Goal: Information Seeking & Learning: Learn about a topic

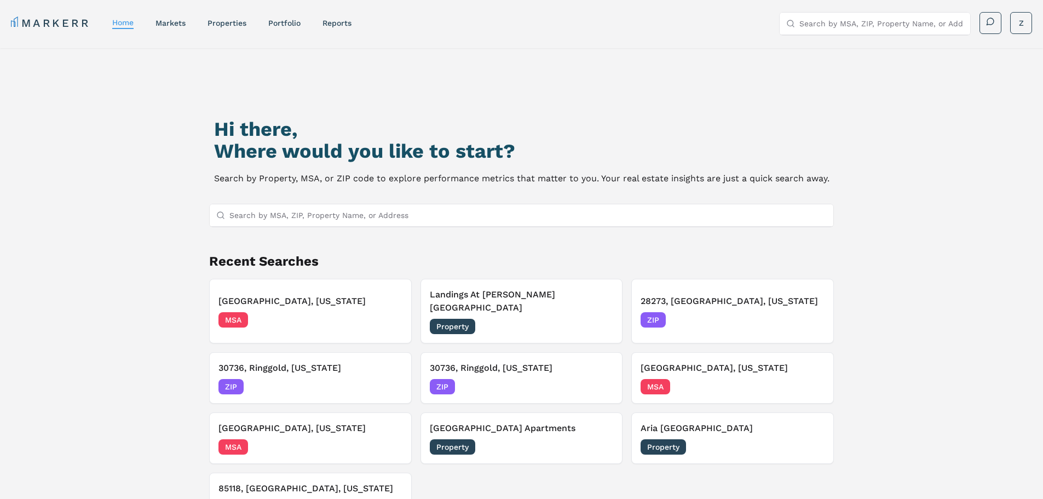
click at [166, 28] on nav "MARKERR home markets properties Portfolio reports" at bounding box center [181, 22] width 341 height 15
click at [169, 25] on link "markets" at bounding box center [171, 23] width 30 height 9
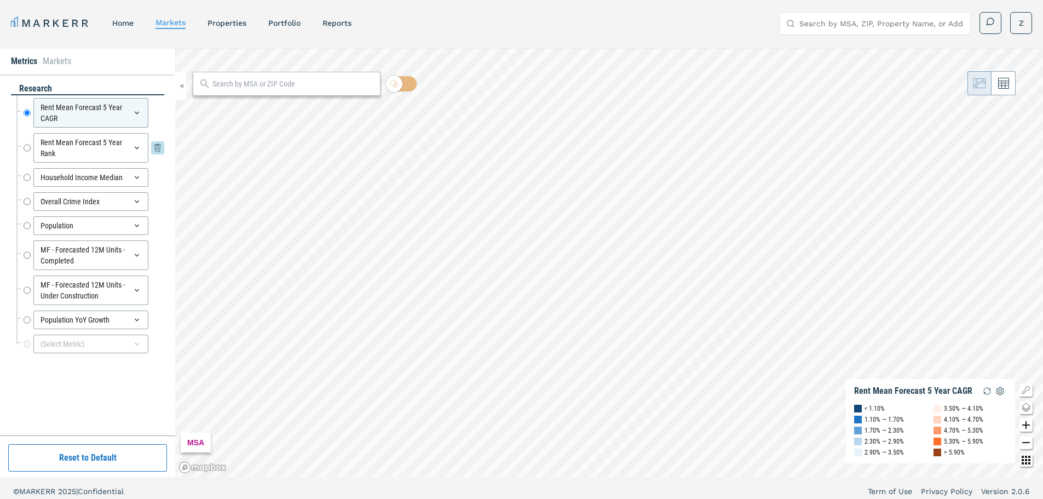
click at [26, 149] on input "Rent Mean Forecast 5 Year Rank" at bounding box center [27, 148] width 7 height 30
radio input "false"
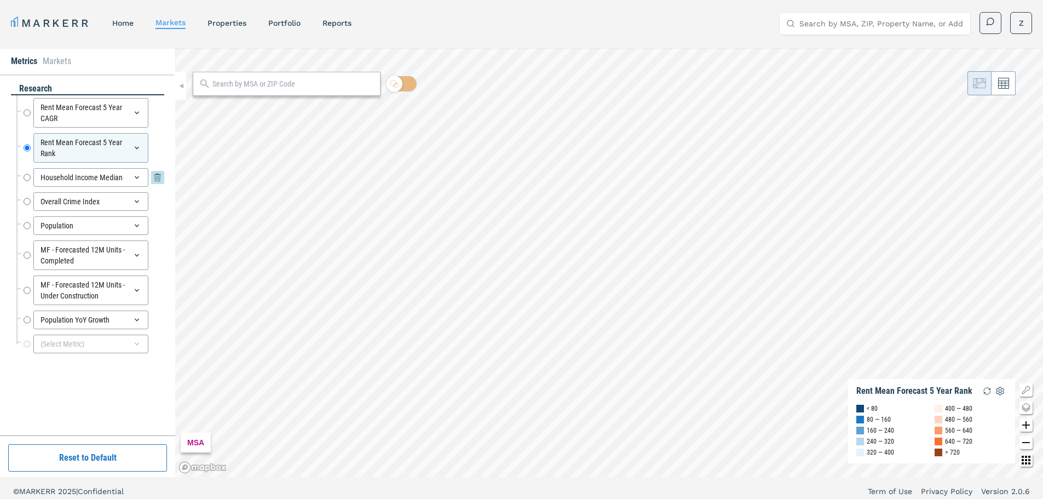
click at [25, 177] on input "Household Income Median" at bounding box center [27, 177] width 7 height 19
radio input "false"
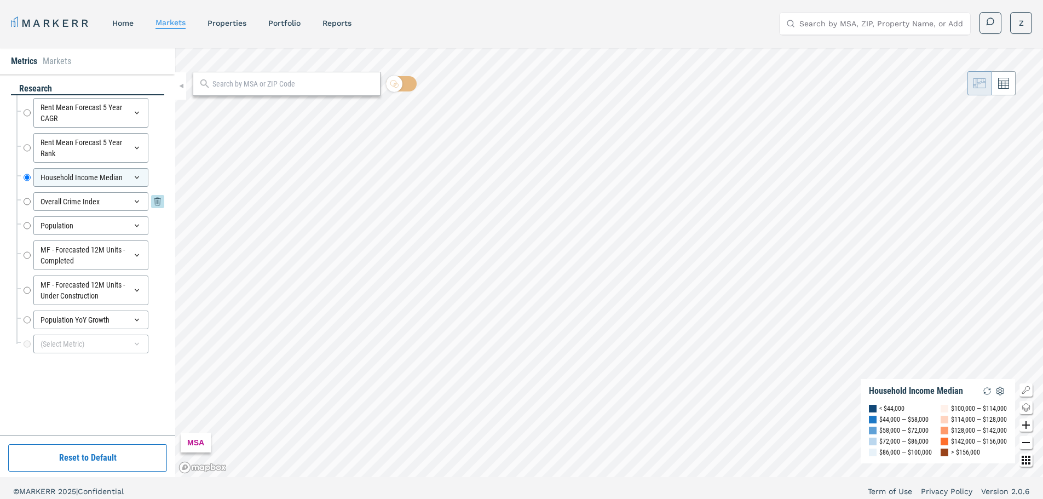
click at [25, 202] on input "Overall Crime Index" at bounding box center [27, 201] width 7 height 19
radio input "false"
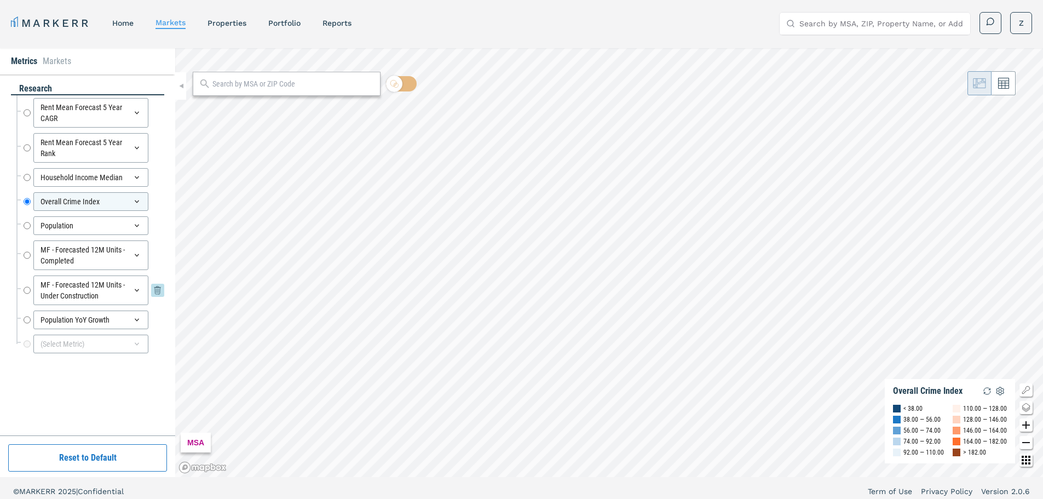
click at [28, 292] on input "MF - Forecasted 12M Units - Under Construction" at bounding box center [27, 291] width 7 height 30
radio input "false"
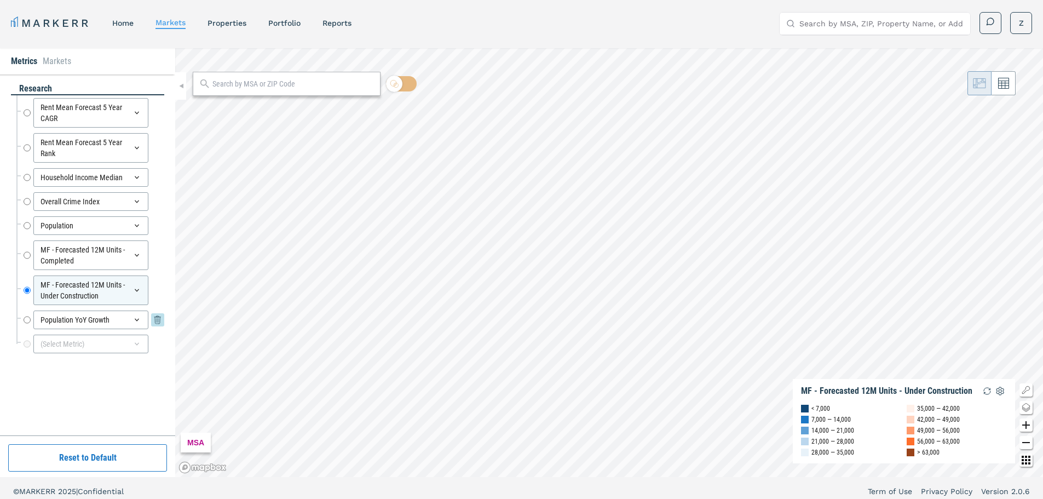
click at [29, 320] on input "Population YoY Growth" at bounding box center [27, 320] width 7 height 19
radio input "false"
radio input "true"
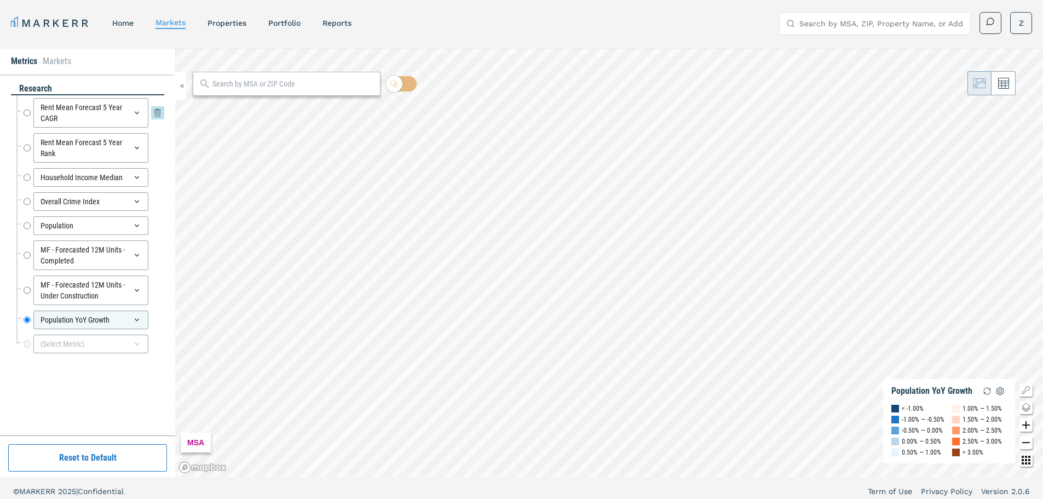
click at [28, 114] on input "Rent Mean Forecast 5 Year CAGR" at bounding box center [27, 113] width 7 height 30
radio input "true"
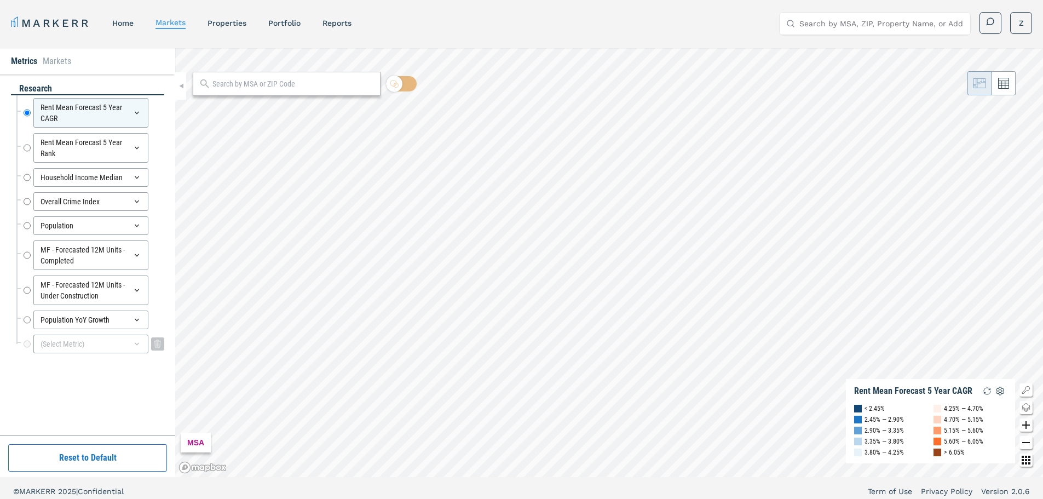
click at [82, 343] on div "(Select Metric)" at bounding box center [90, 344] width 115 height 19
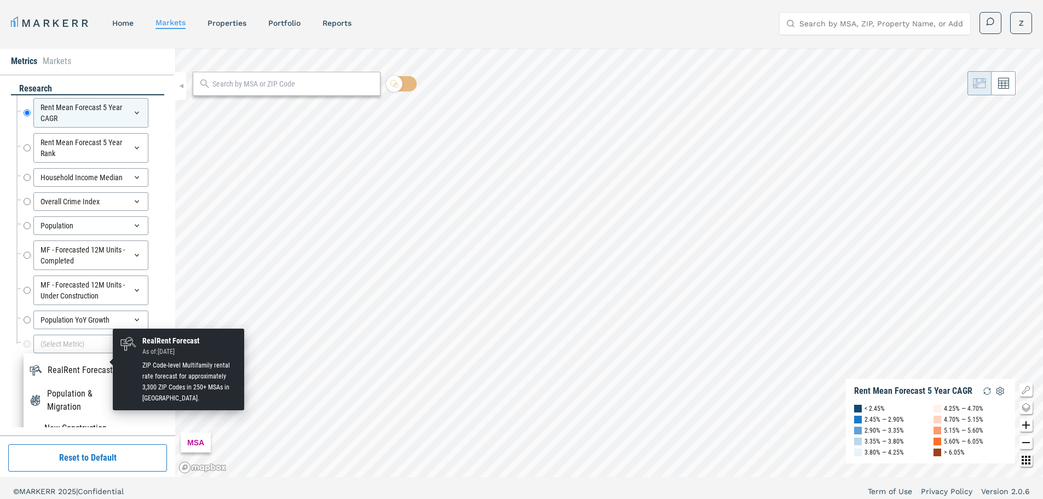
click at [85, 365] on div "RealRent Forecast" at bounding box center [80, 370] width 65 height 13
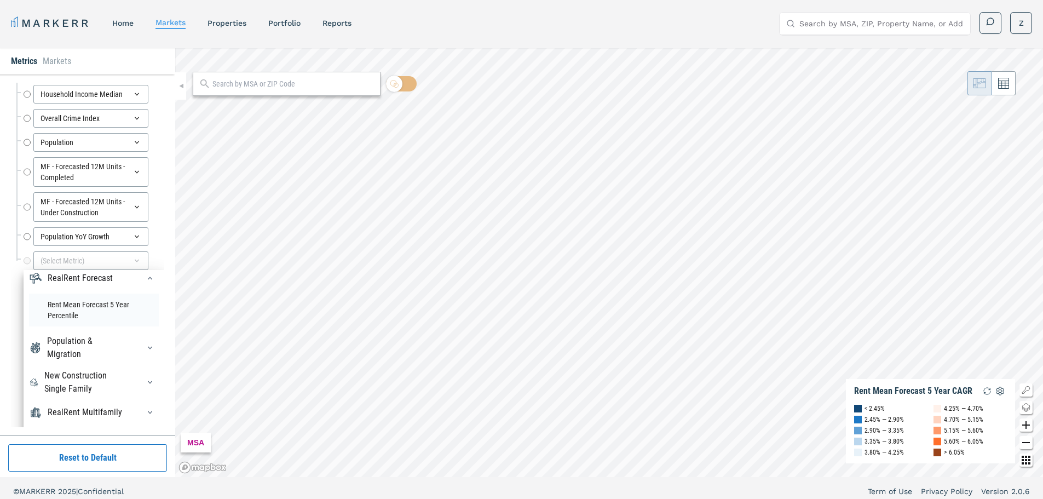
scroll to position [110, 0]
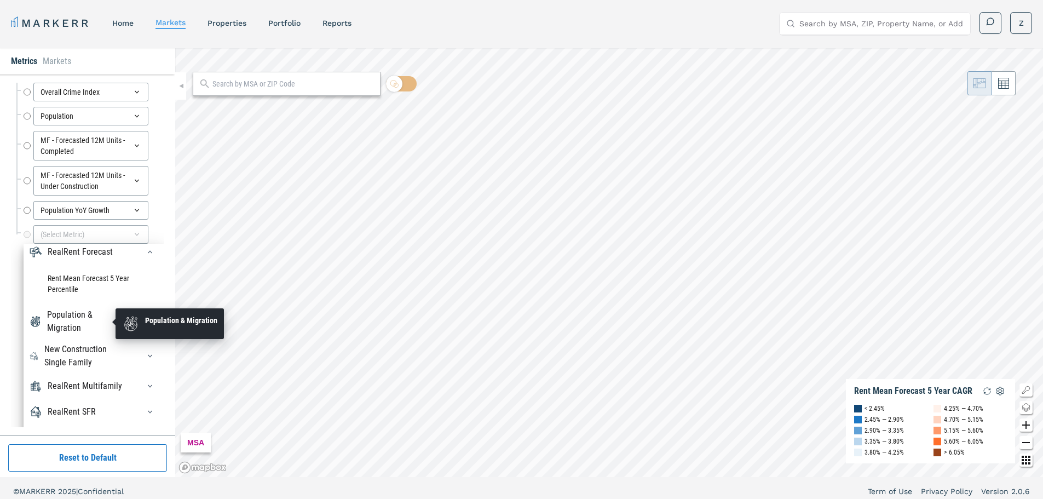
click at [84, 318] on div "Population & Migration" at bounding box center [86, 321] width 79 height 26
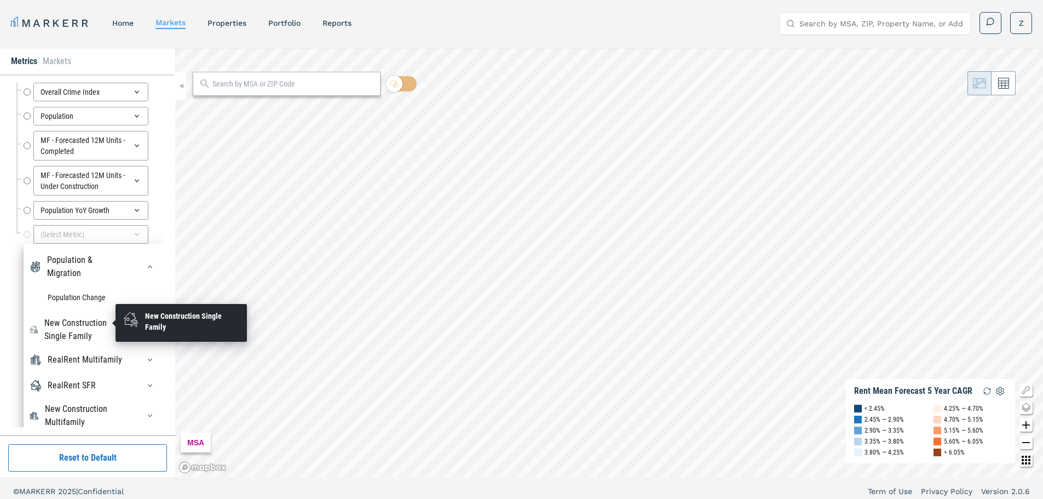
scroll to position [105, 0]
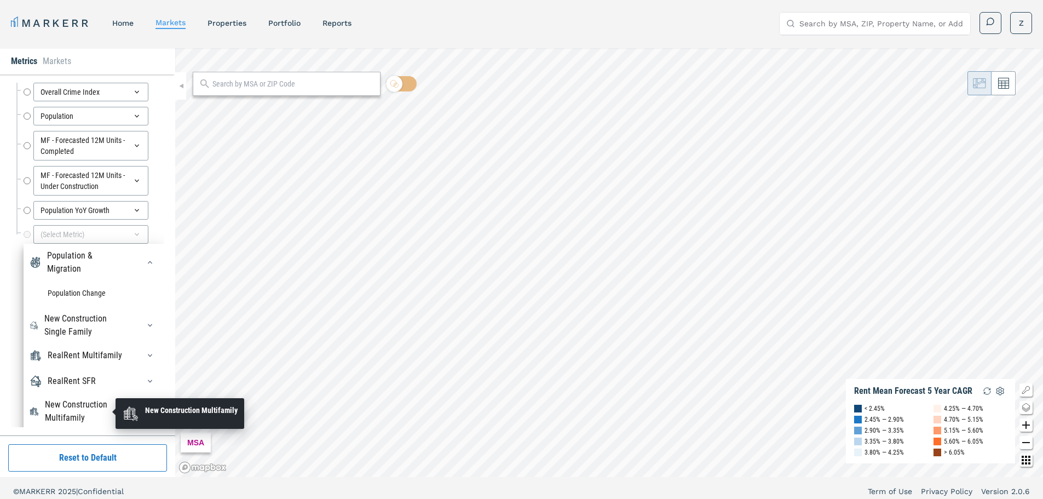
click at [85, 410] on div "New Construction Multifamily" at bounding box center [85, 411] width 81 height 26
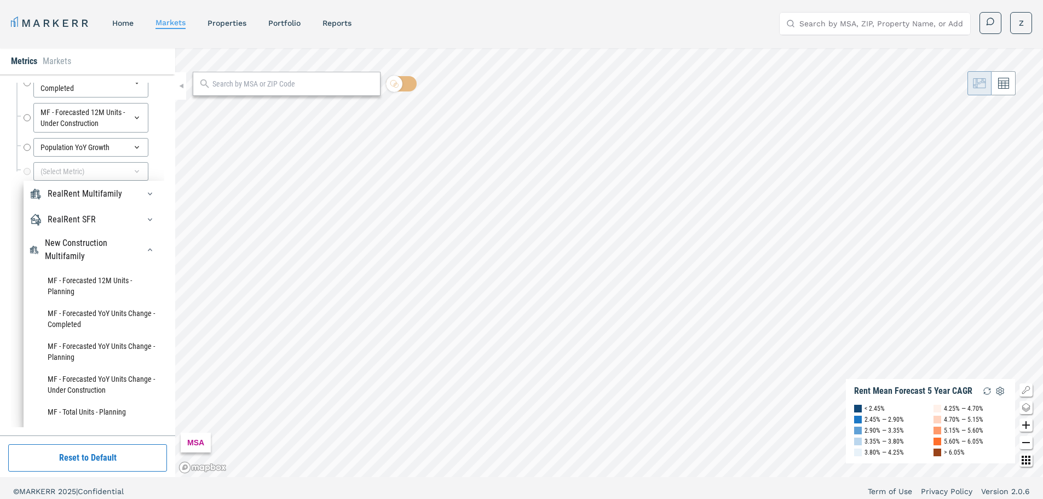
scroll to position [188, 0]
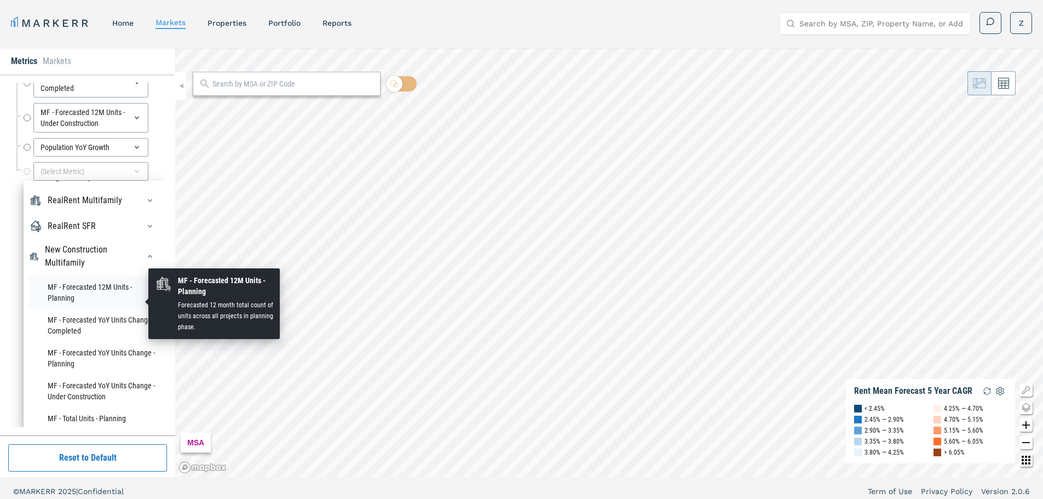
click at [76, 301] on li "MF - Forecasted 12M Units - Planning" at bounding box center [94, 292] width 130 height 33
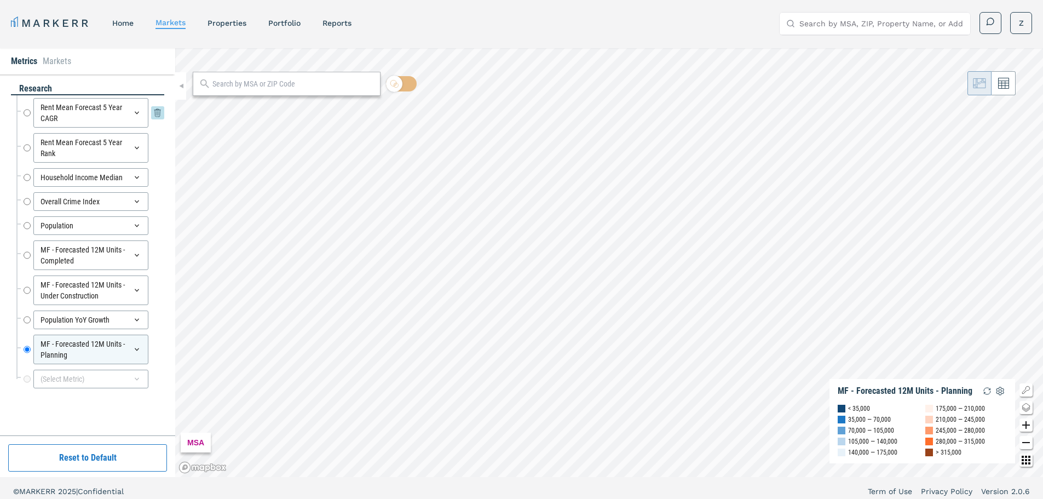
click at [27, 115] on input "Rent Mean Forecast 5 Year CAGR" at bounding box center [27, 113] width 7 height 30
radio input "true"
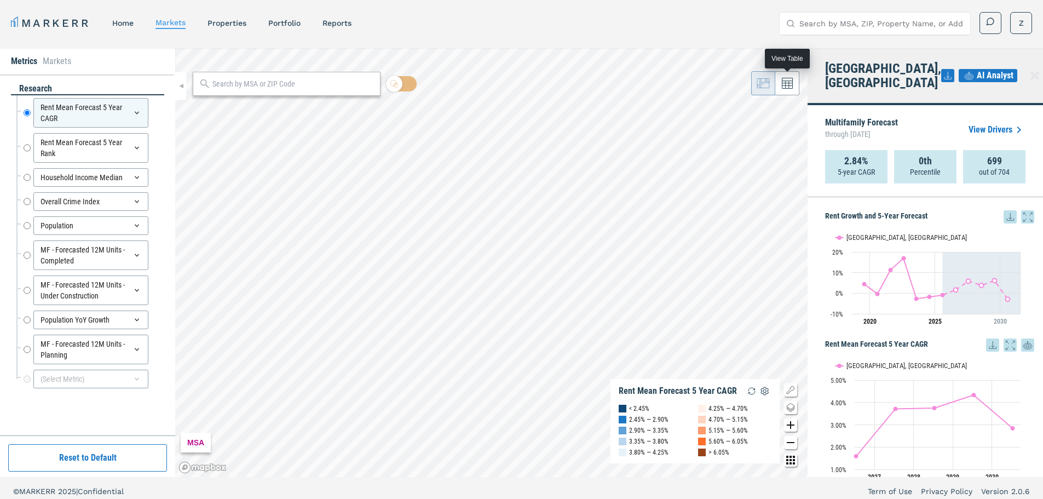
click at [790, 81] on icon at bounding box center [787, 83] width 11 height 11
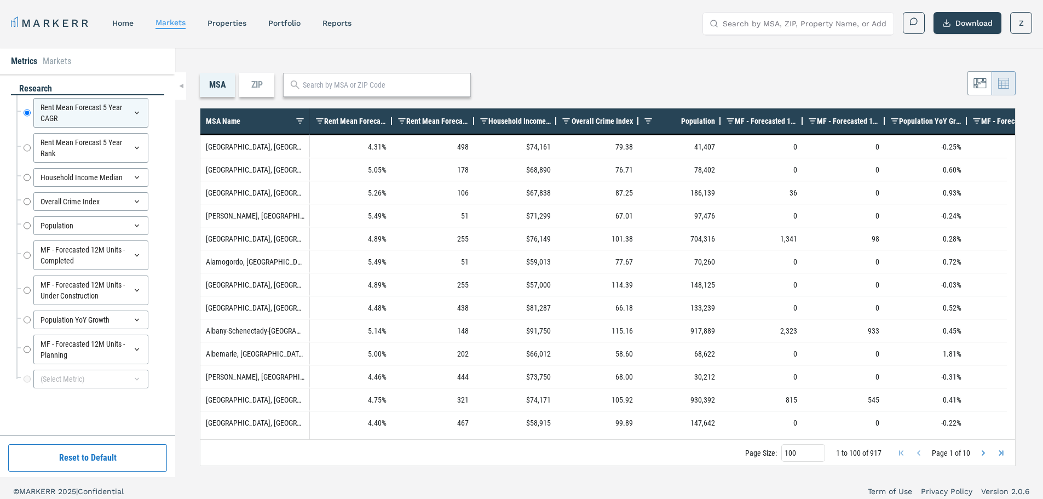
click at [363, 123] on span "Rent Mean Forecast 5 Year CAGR" at bounding box center [355, 121] width 62 height 9
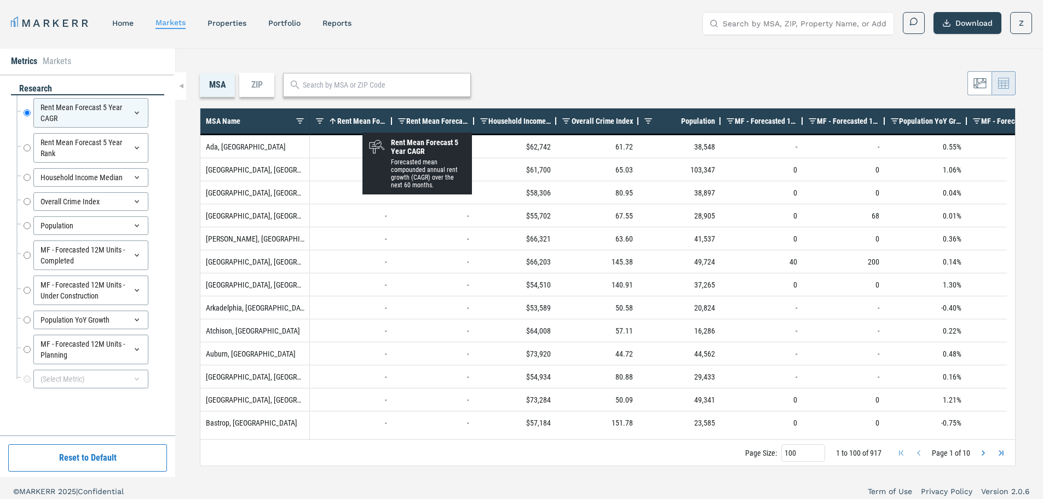
click at [363, 123] on span "Rent Mean Forecast 5 Year CAGR" at bounding box center [361, 121] width 49 height 9
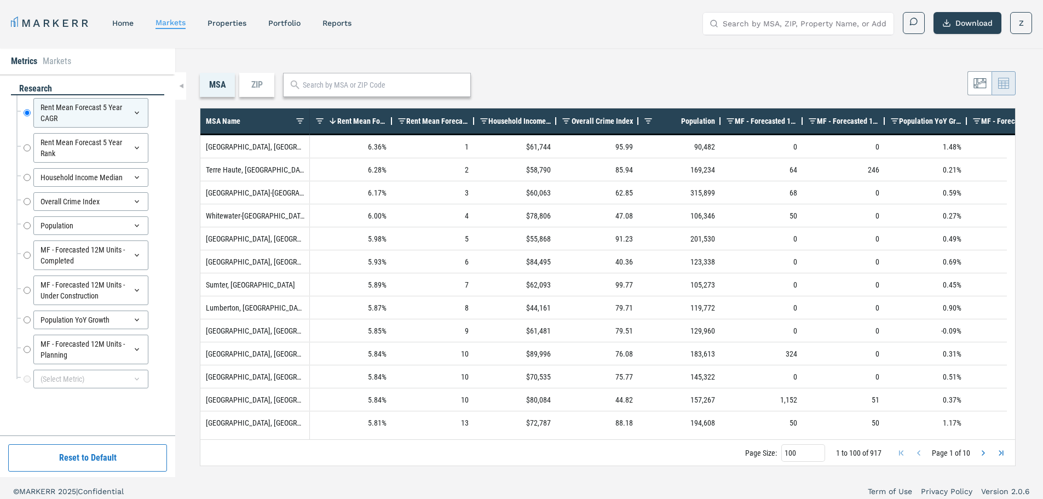
click at [188, 140] on div "MSA ZIP Press ENTER to sort. Press CTRL ENTER to open filter Drag here to set r…" at bounding box center [609, 262] width 868 height 429
